Goal: Task Accomplishment & Management: Use online tool/utility

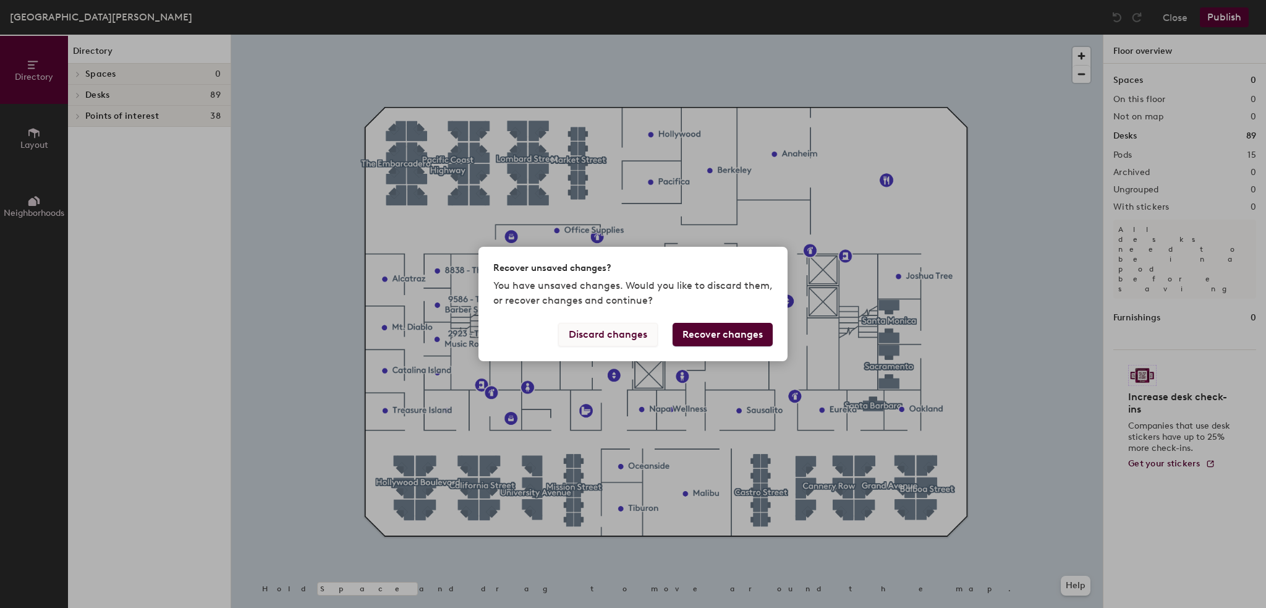
click at [634, 339] on button "Discard changes" at bounding box center [608, 334] width 100 height 23
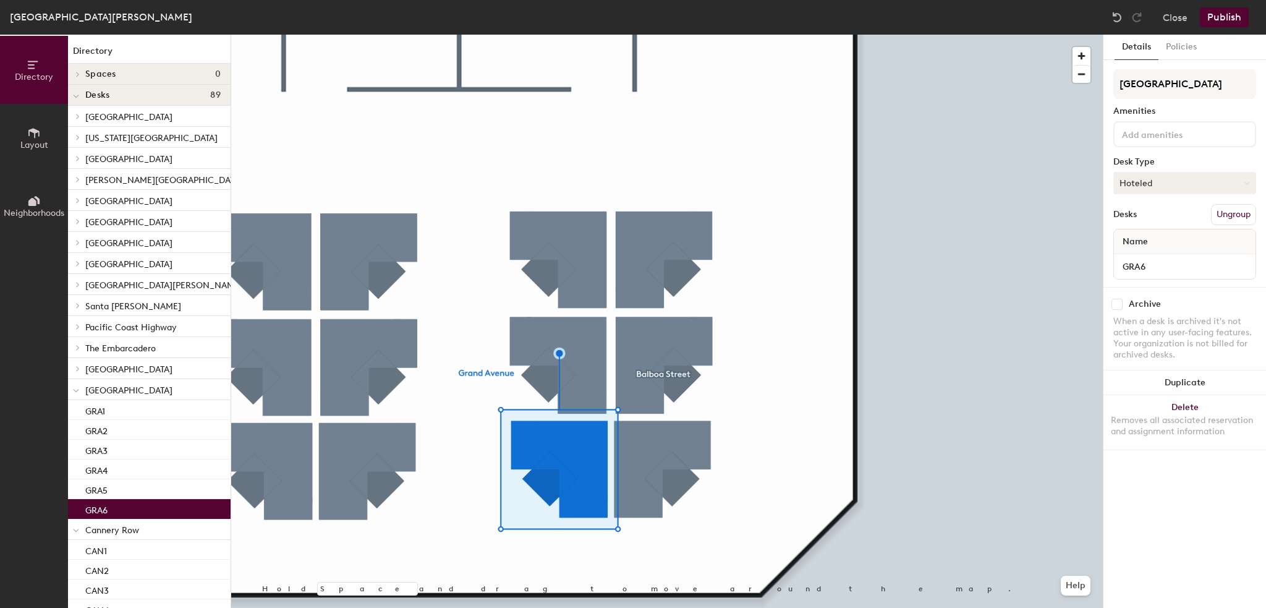
click at [1172, 182] on button "Hoteled" at bounding box center [1184, 183] width 143 height 22
click at [1158, 217] on div "Assigned" at bounding box center [1176, 221] width 124 height 19
click at [1219, 12] on button "Publish" at bounding box center [1224, 17] width 49 height 20
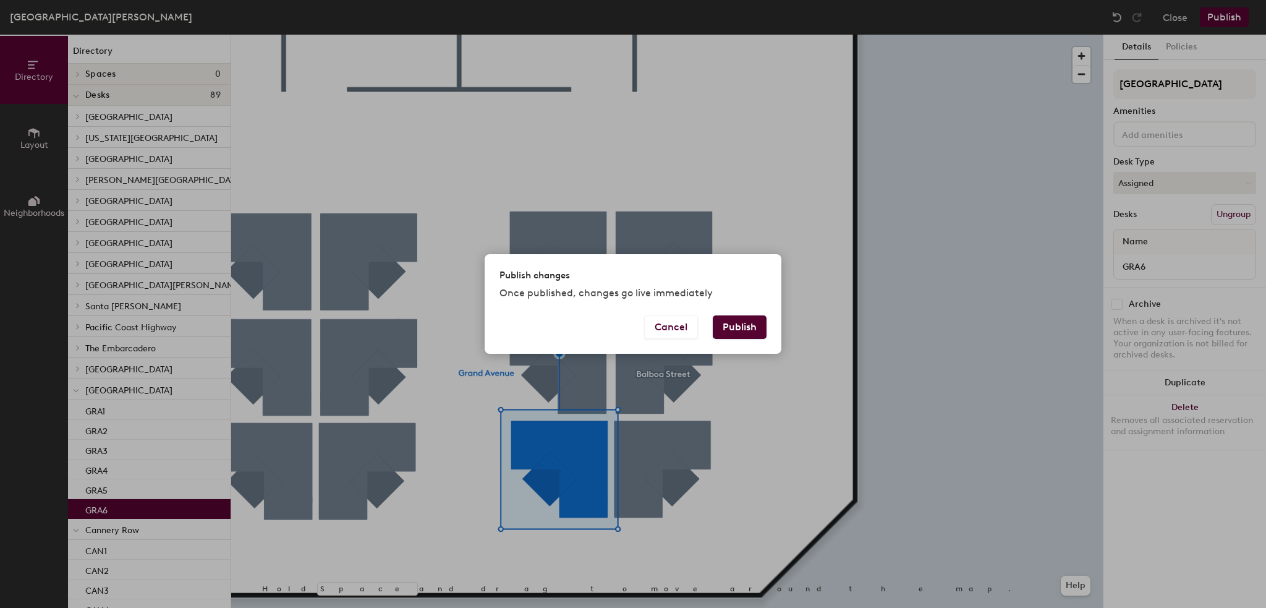
click at [732, 328] on button "Publish" at bounding box center [740, 326] width 54 height 23
